Goal: Information Seeking & Learning: Check status

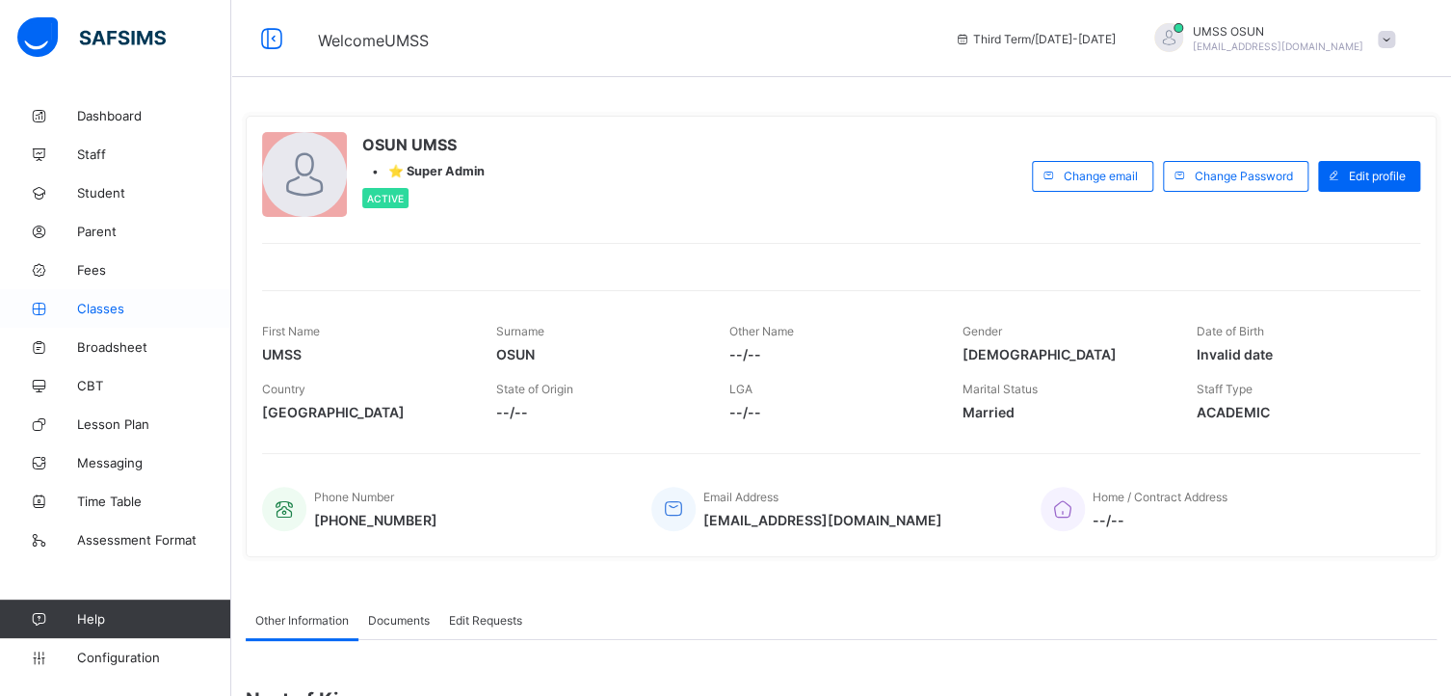
click at [96, 302] on span "Classes" at bounding box center [154, 308] width 154 height 15
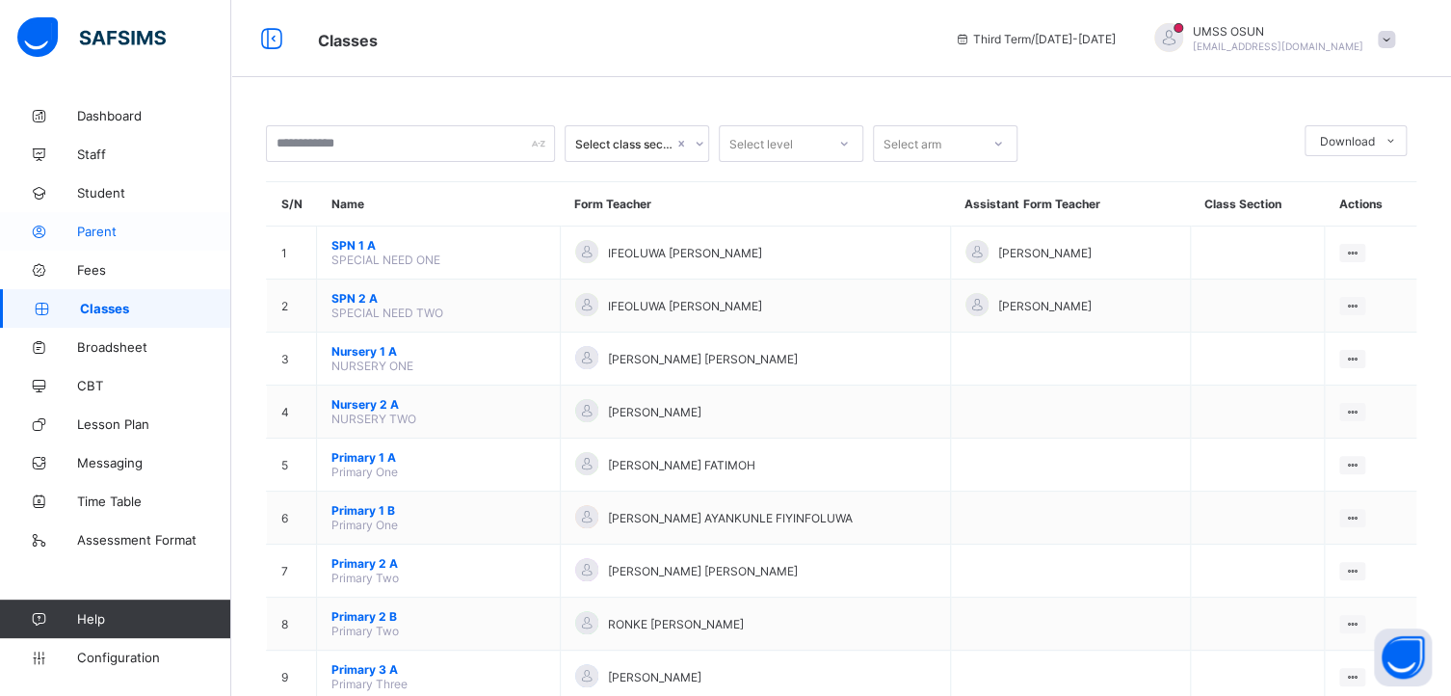
click at [87, 223] on span "Parent" at bounding box center [154, 230] width 154 height 15
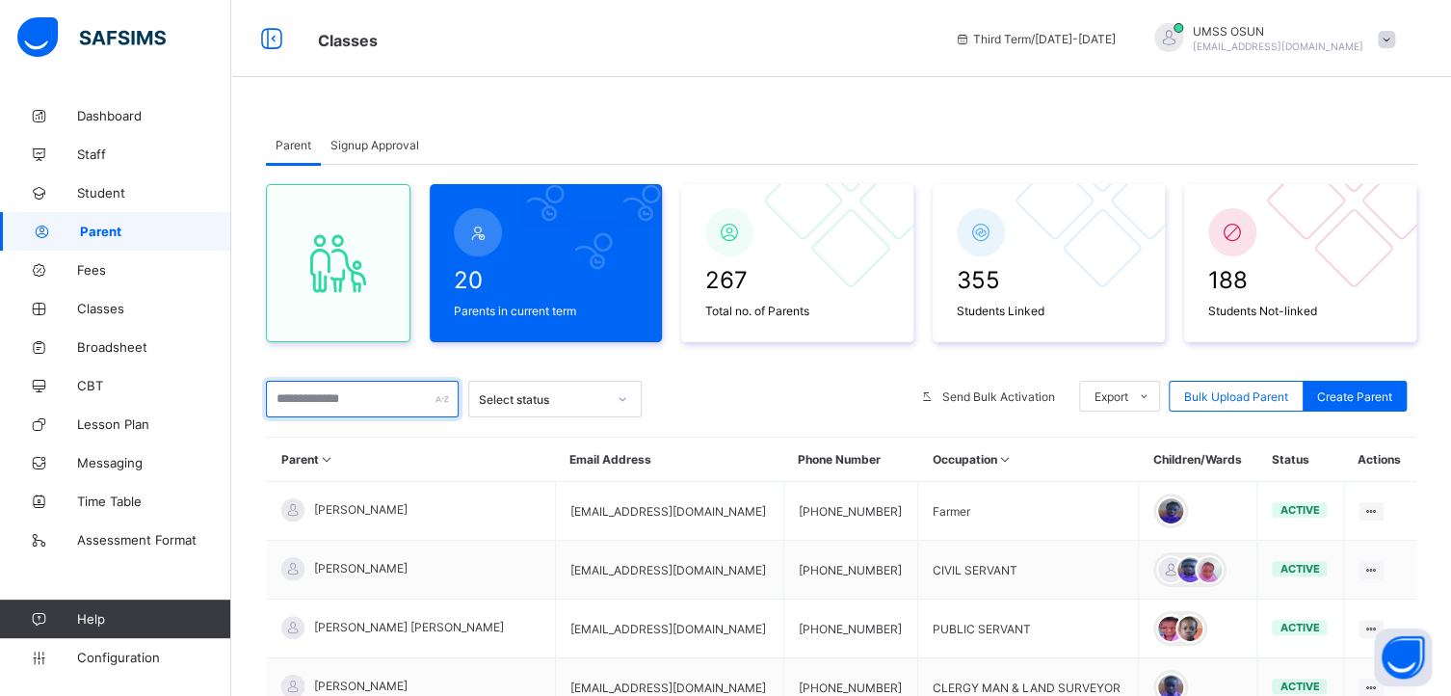
click at [381, 392] on input "text" at bounding box center [362, 399] width 193 height 37
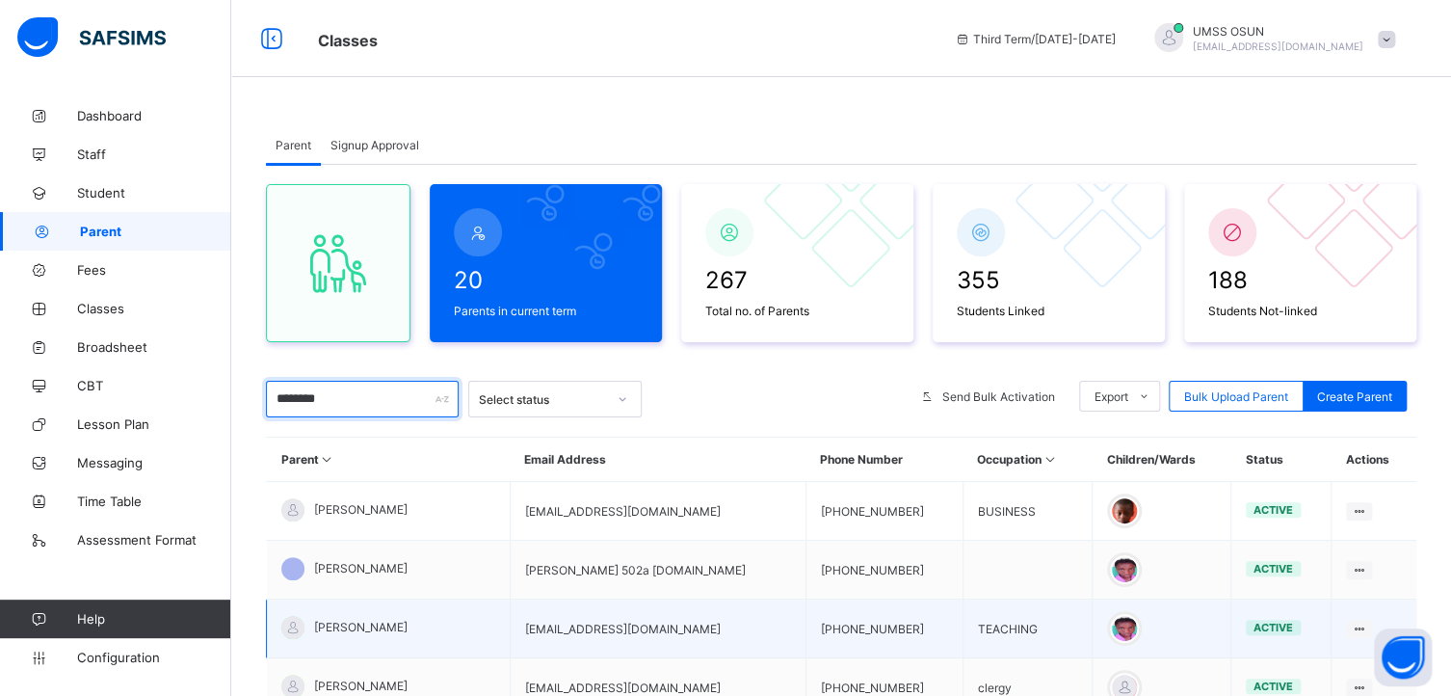
drag, startPoint x: 381, startPoint y: 392, endPoint x: 508, endPoint y: 610, distance: 251.6
click at [508, 610] on div "20 Parents in current term 267 Total no. of Parents 355 Students Linked 188 Stu…" at bounding box center [841, 582] width 1150 height 834
type input "********"
click at [508, 610] on td "OKORIE EMMANUEL" at bounding box center [389, 628] width 244 height 59
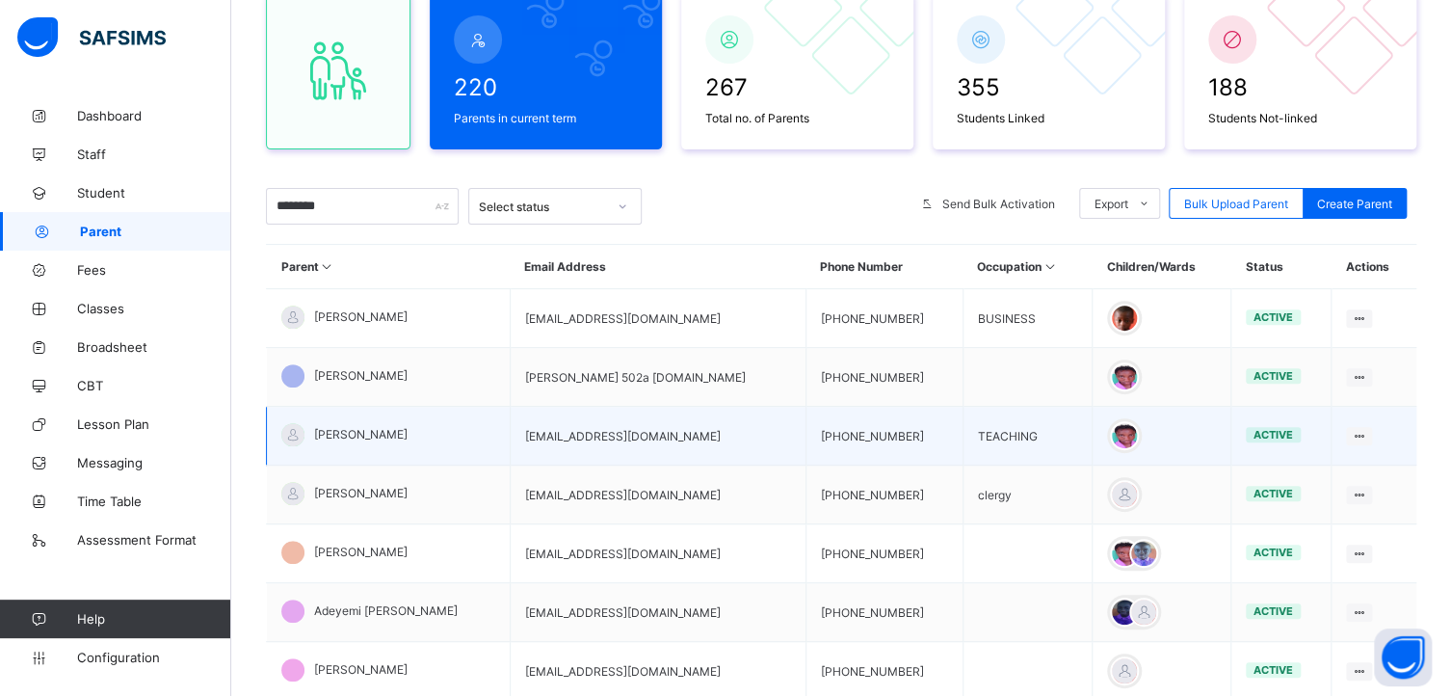
scroll to position [331, 0]
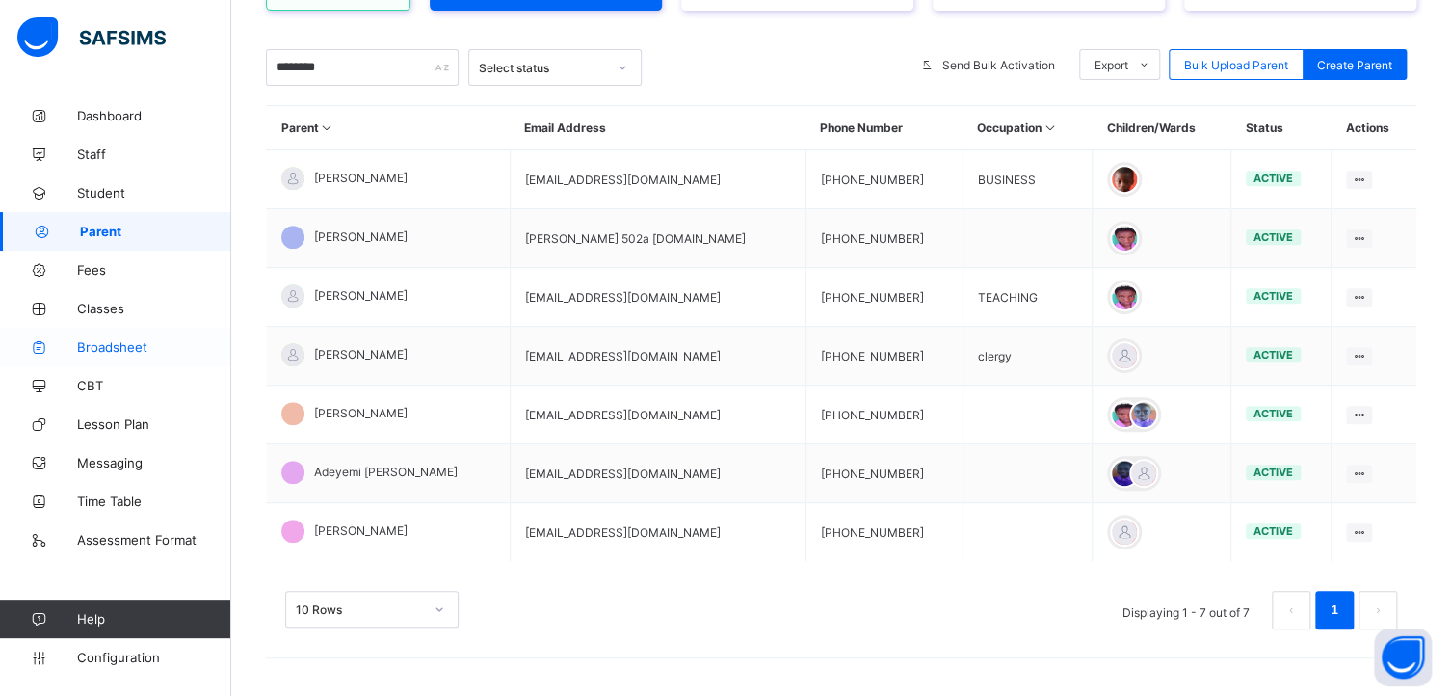
click at [97, 341] on span "Broadsheet" at bounding box center [154, 346] width 154 height 15
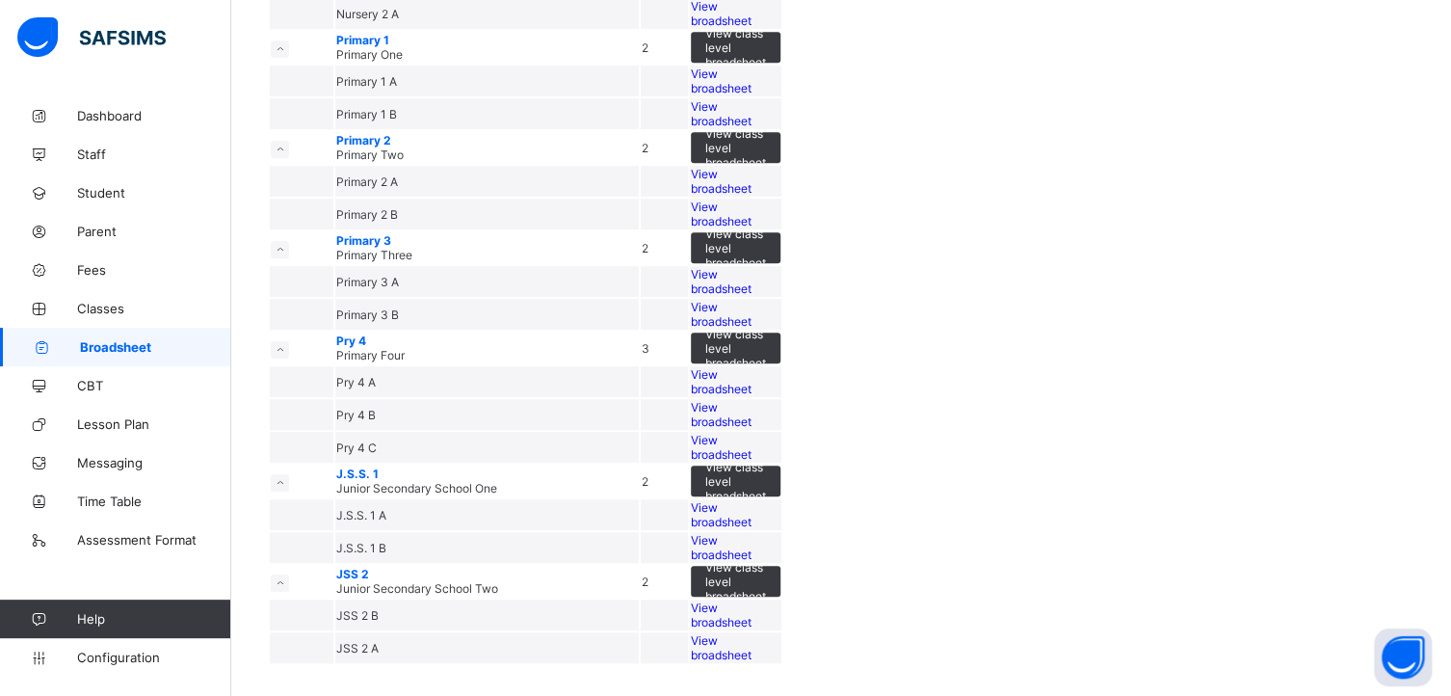
scroll to position [1023, 0]
click at [751, 500] on span "View broadsheet" at bounding box center [721, 514] width 61 height 29
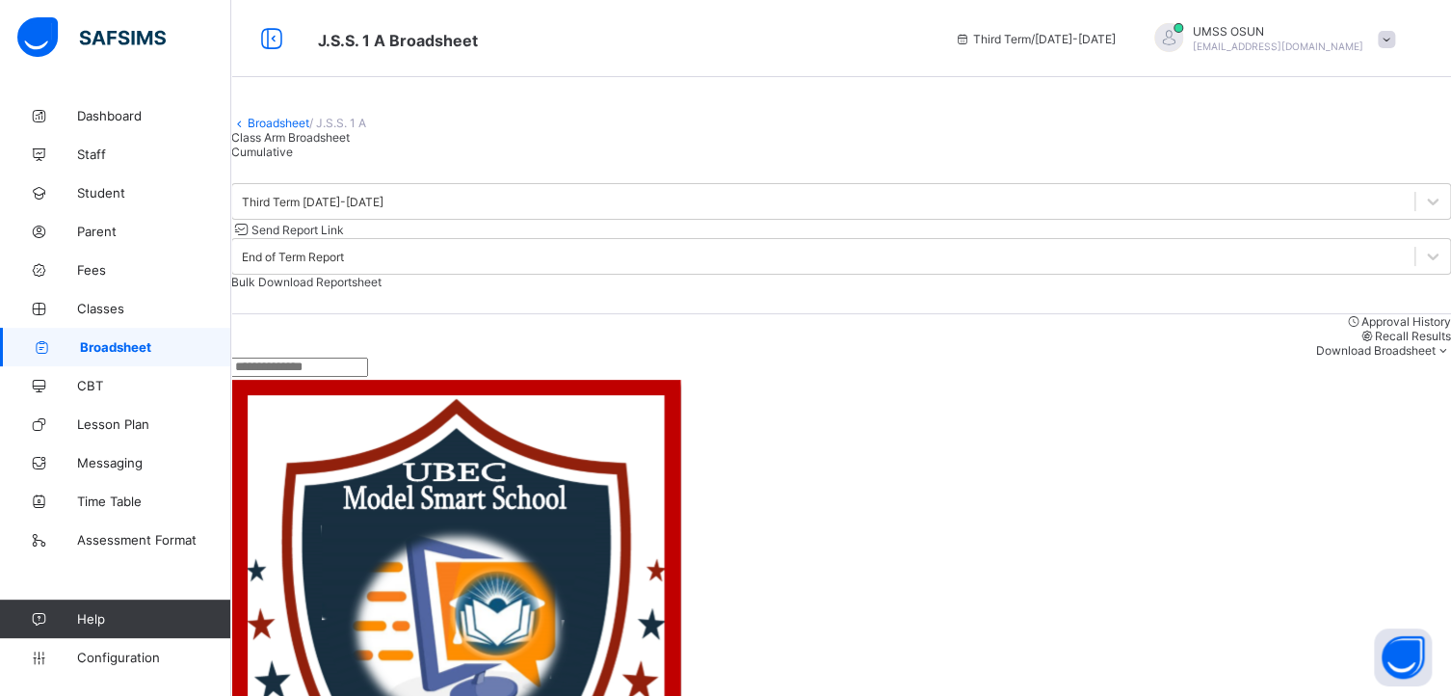
click at [368, 377] on input "text" at bounding box center [299, 366] width 137 height 19
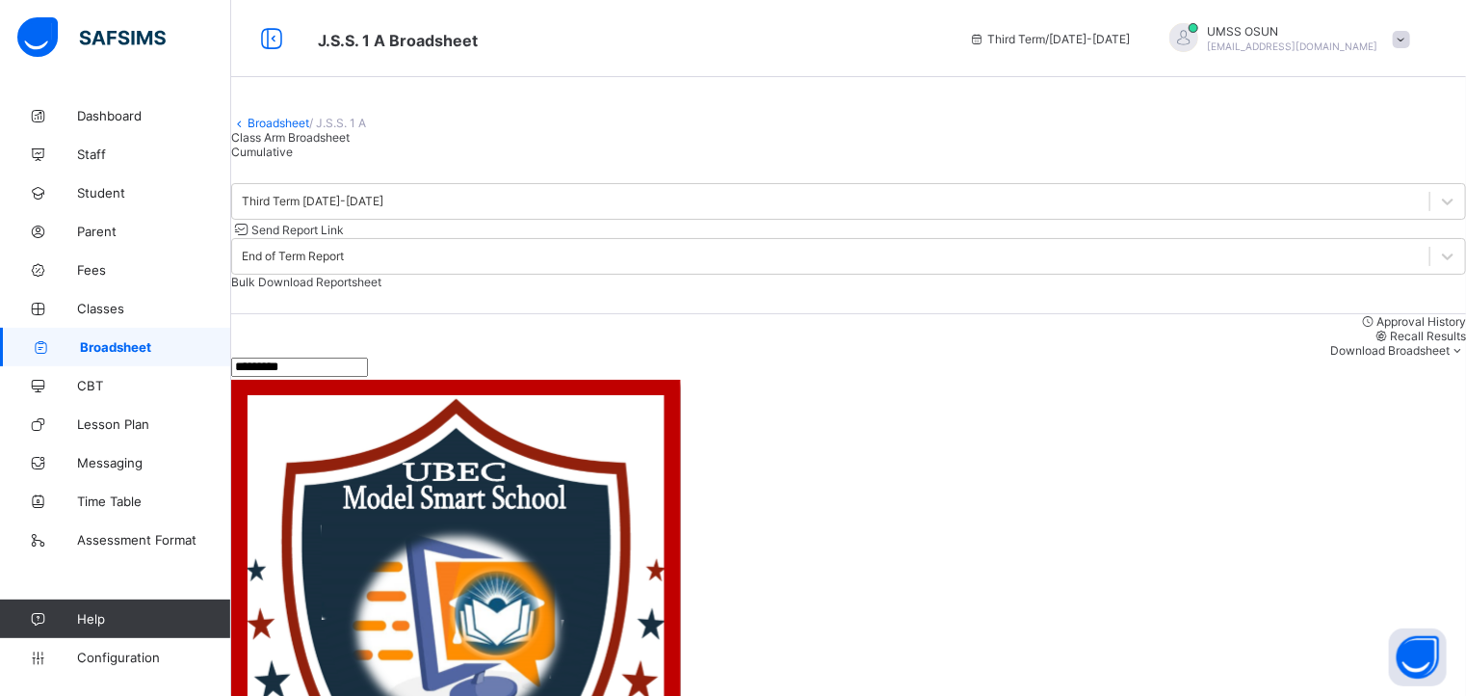
type input "*********"
click at [293, 130] on link "Broadsheet" at bounding box center [279, 123] width 62 height 14
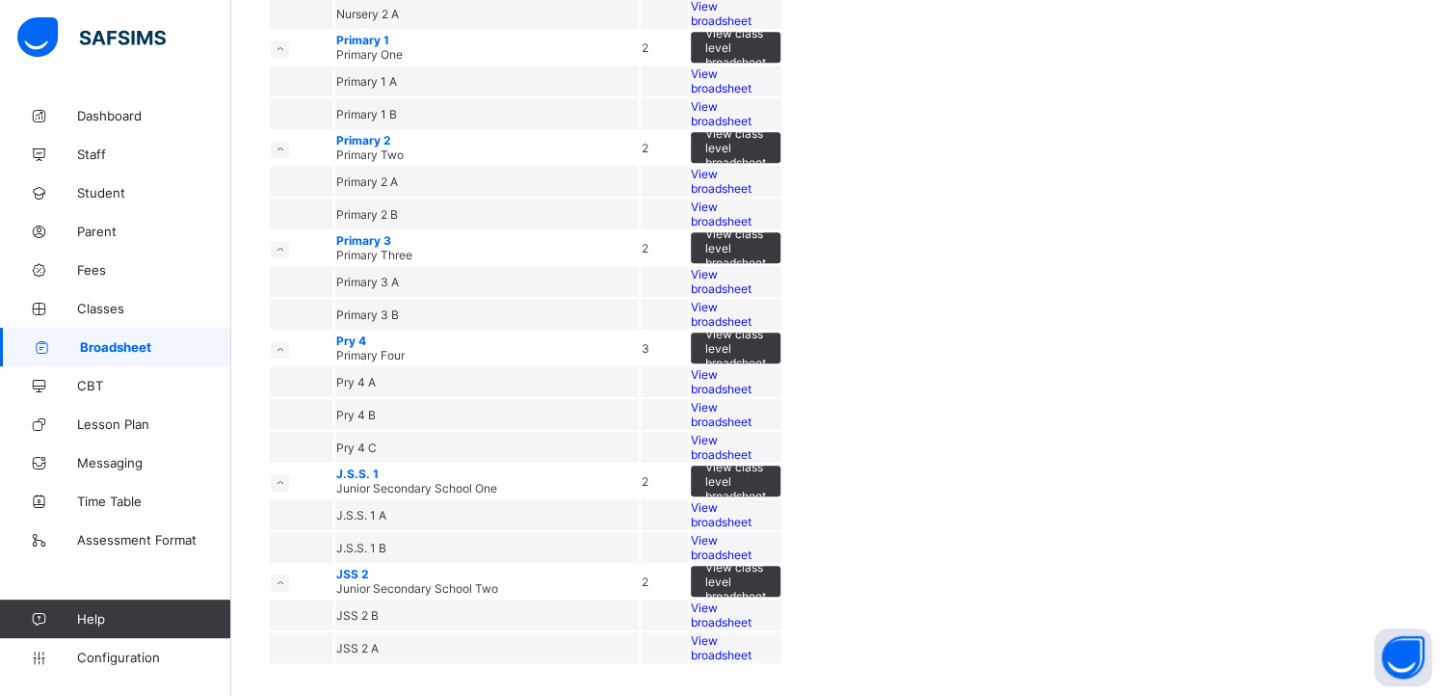
scroll to position [1023, 0]
click at [751, 533] on span "View broadsheet" at bounding box center [721, 547] width 61 height 29
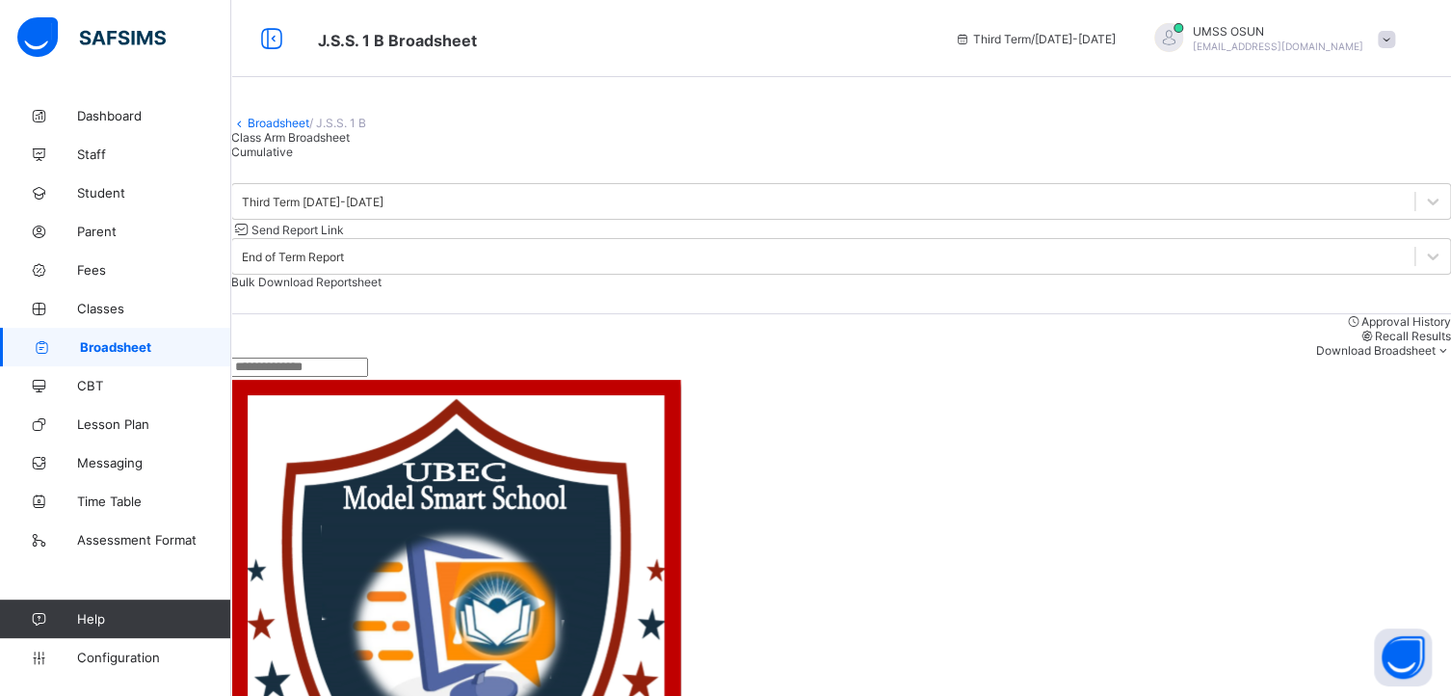
click at [368, 377] on input "text" at bounding box center [299, 366] width 137 height 19
type input "*********"
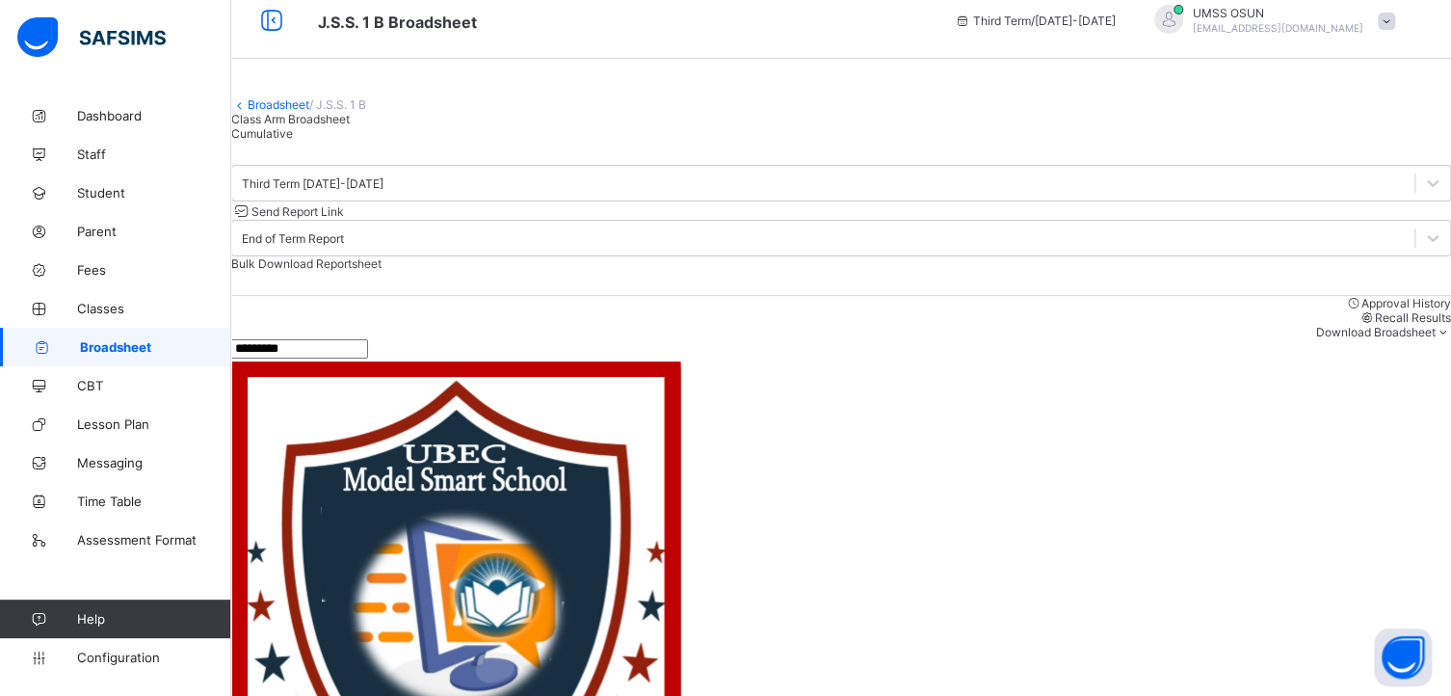
scroll to position [20, 0]
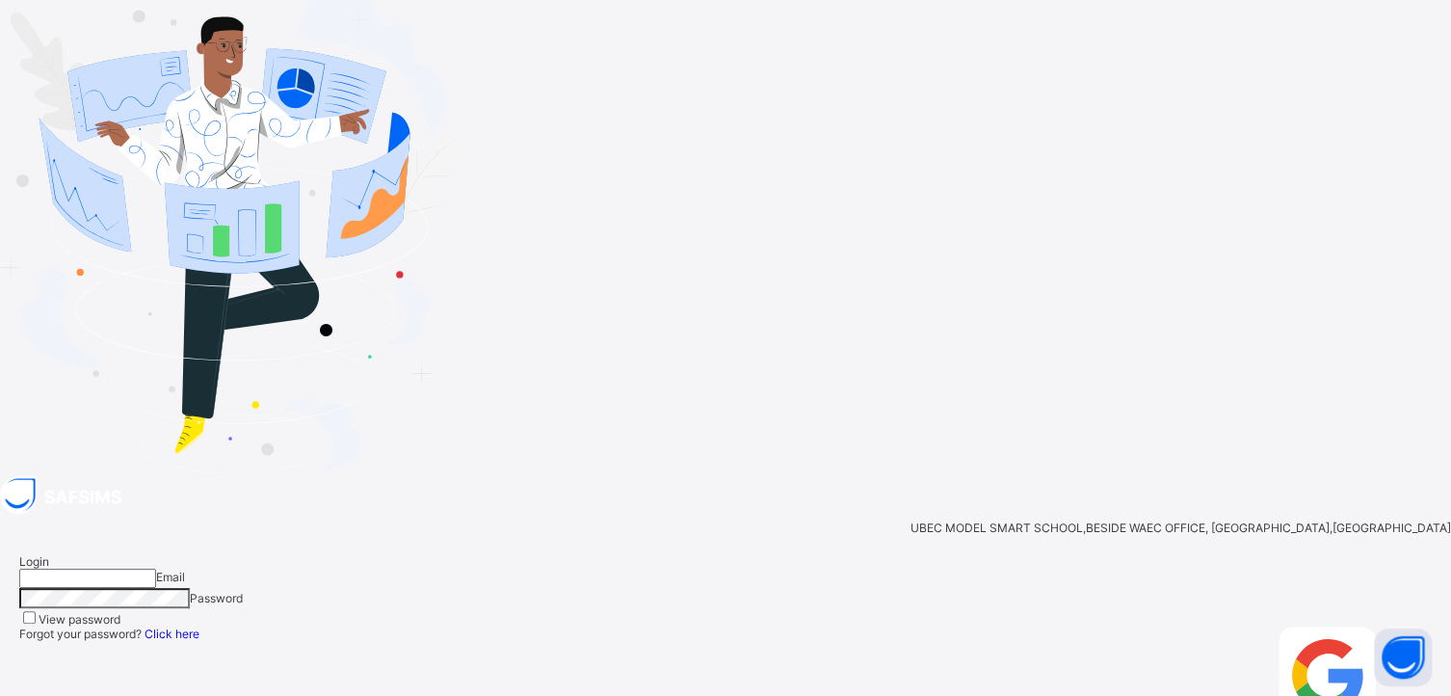
type input "**********"
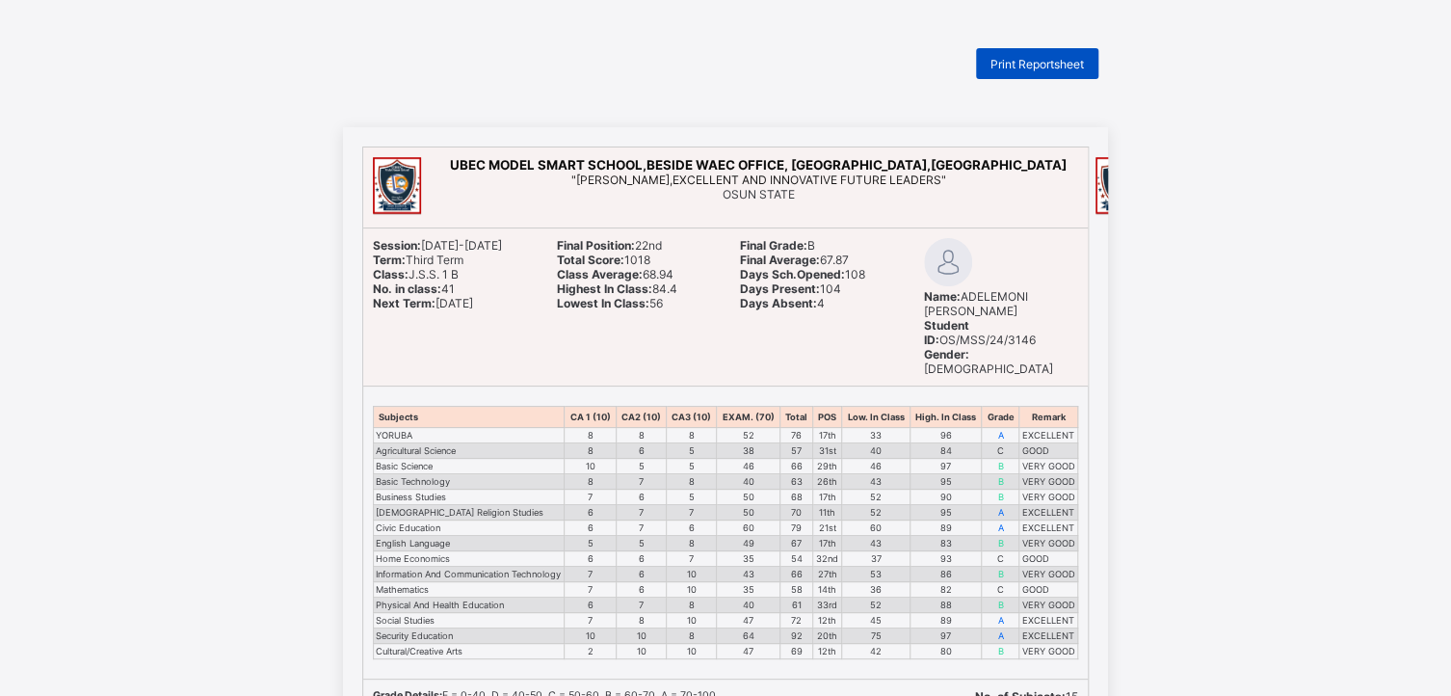
click at [1024, 58] on span "Print Reportsheet" at bounding box center [1036, 64] width 93 height 14
